Goal: Task Accomplishment & Management: Use online tool/utility

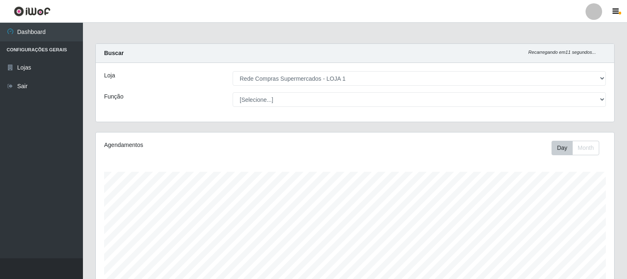
select select "158"
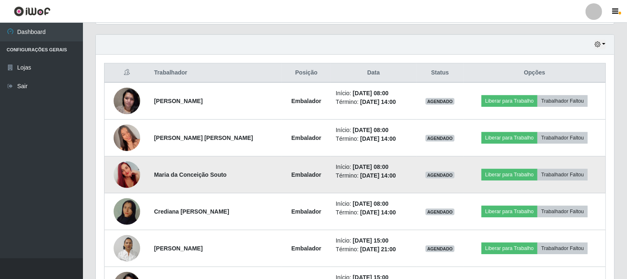
scroll to position [327, 0]
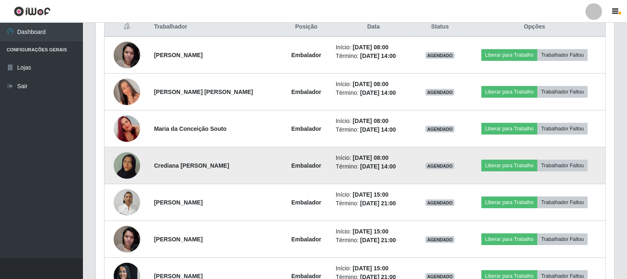
click at [124, 164] on img at bounding box center [127, 165] width 27 height 47
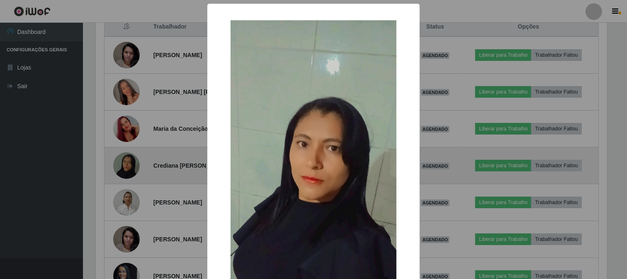
scroll to position [172, 513]
click at [124, 164] on div "× OK Cancel" at bounding box center [314, 139] width 629 height 279
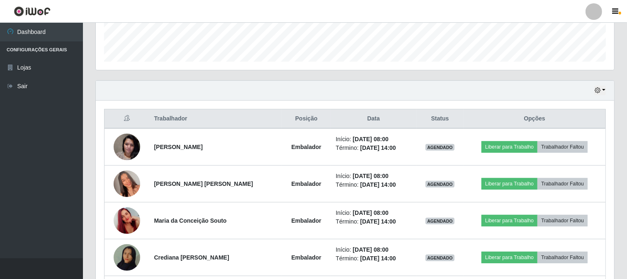
scroll to position [281, 0]
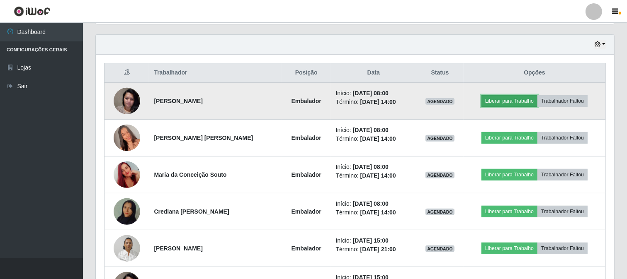
click at [500, 97] on button "Liberar para Trabalho" at bounding box center [509, 101] width 56 height 12
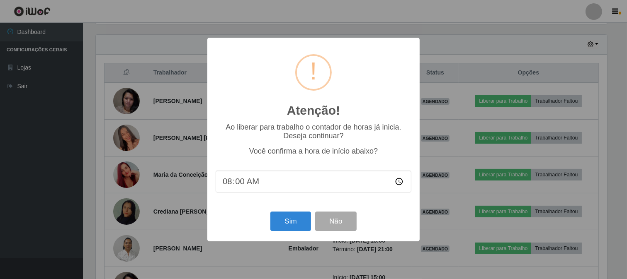
scroll to position [172, 513]
click at [292, 223] on button "Sim" at bounding box center [291, 221] width 40 height 19
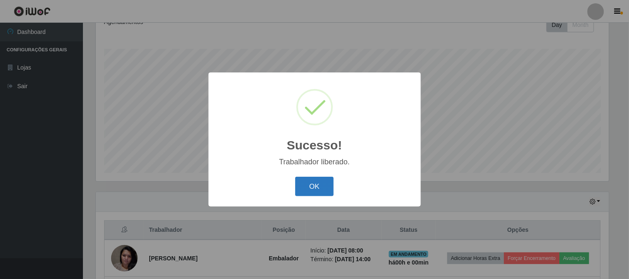
click at [305, 191] on button "OK" at bounding box center [314, 186] width 39 height 19
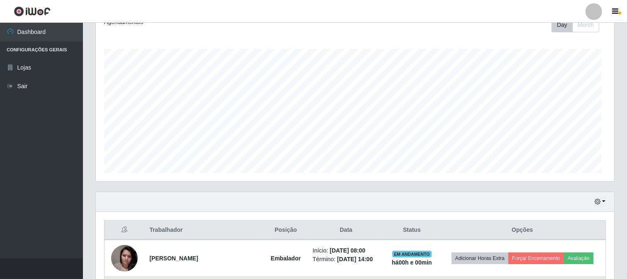
scroll to position [172, 518]
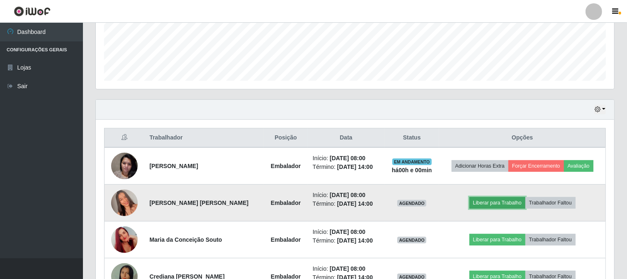
click at [496, 200] on button "Liberar para Trabalho" at bounding box center [497, 203] width 56 height 12
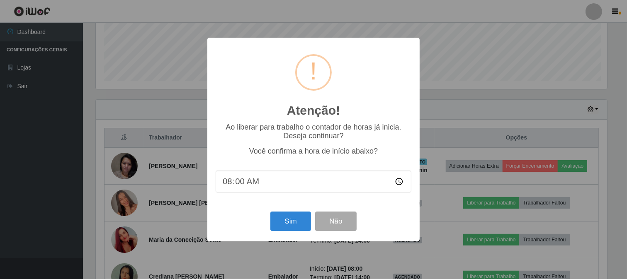
scroll to position [172, 513]
click at [295, 223] on button "Sim" at bounding box center [291, 221] width 40 height 19
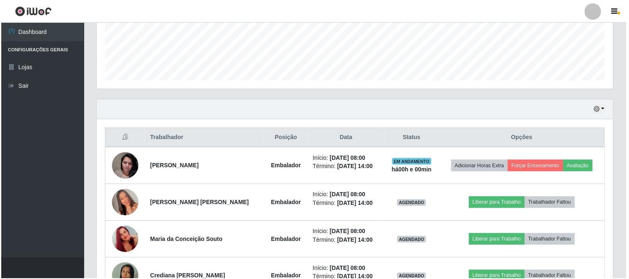
scroll to position [123, 0]
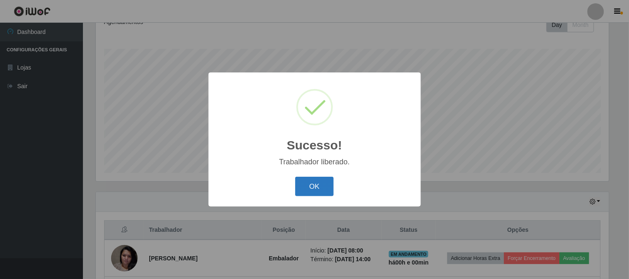
click at [322, 185] on button "OK" at bounding box center [314, 186] width 39 height 19
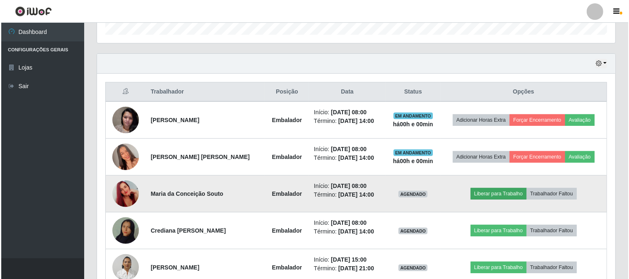
scroll to position [308, 0]
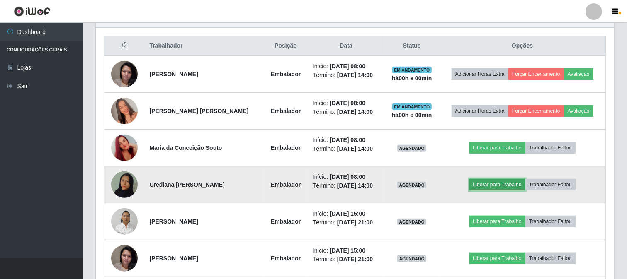
click at [499, 187] on button "Liberar para Trabalho" at bounding box center [497, 185] width 56 height 12
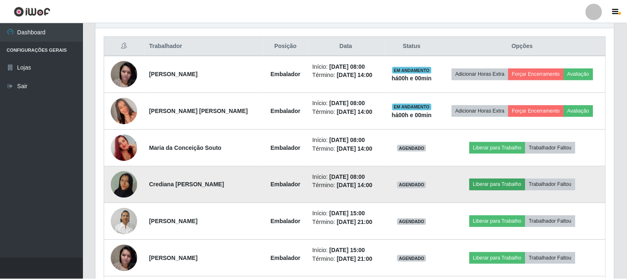
scroll to position [172, 513]
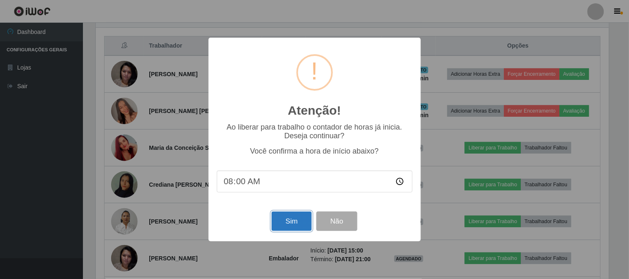
click at [283, 225] on button "Sim" at bounding box center [291, 221] width 40 height 19
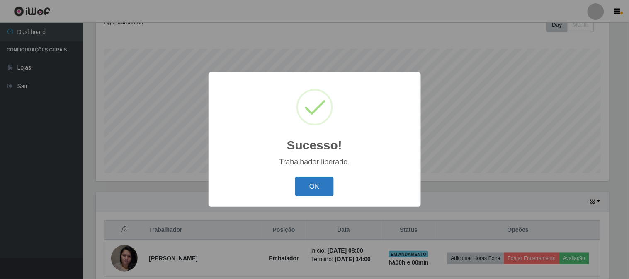
click at [317, 187] on button "OK" at bounding box center [314, 186] width 39 height 19
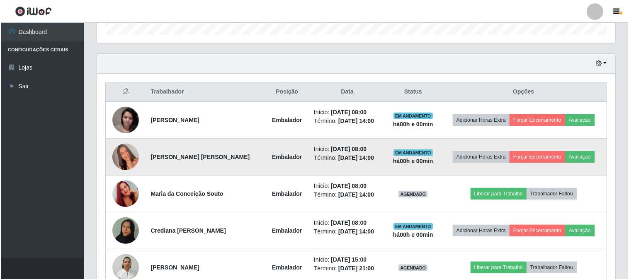
scroll to position [308, 0]
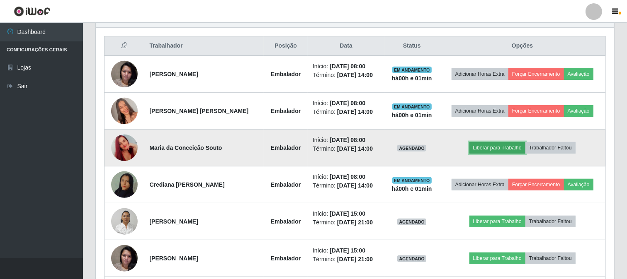
click at [475, 145] on button "Liberar para Trabalho" at bounding box center [497, 148] width 56 height 12
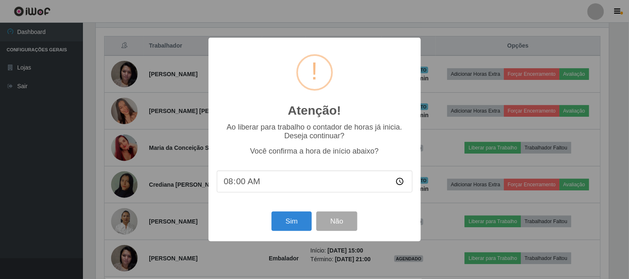
scroll to position [172, 513]
click at [291, 222] on button "Sim" at bounding box center [291, 221] width 40 height 19
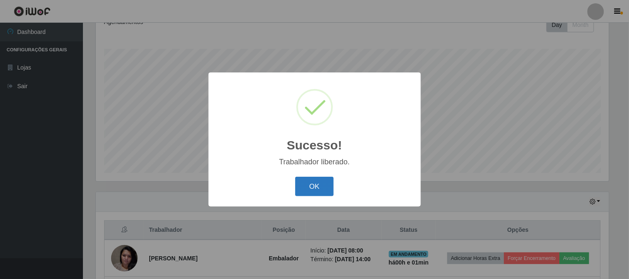
click at [309, 189] on button "OK" at bounding box center [314, 186] width 39 height 19
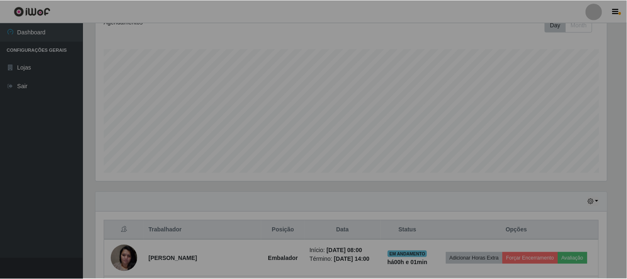
scroll to position [172, 518]
